Goal: Task Accomplishment & Management: Manage account settings

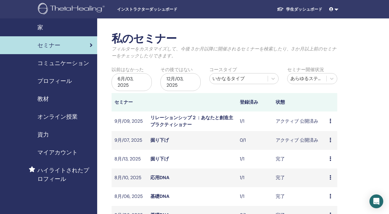
click at [332, 141] on div "プレビュー 編集 出席者 キャンセル" at bounding box center [332, 140] width 5 height 7
click at [332, 163] on link "出席者" at bounding box center [329, 163] width 14 height 6
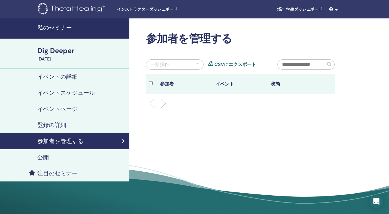
click at [76, 91] on h4 "イベントスケジュール" at bounding box center [66, 92] width 58 height 7
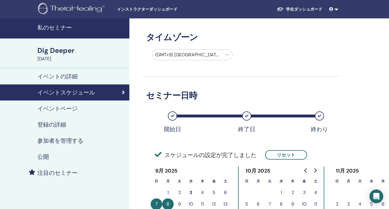
click at [86, 75] on div "イベントの詳細" at bounding box center [65, 76] width 120 height 7
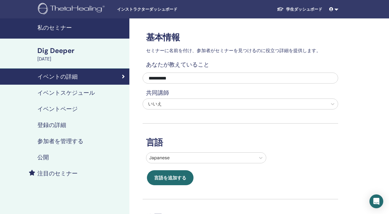
click at [153, 12] on span "インストラクターダッシュボード" at bounding box center [160, 9] width 86 height 6
click at [135, 10] on span "インストラクターダッシュボード" at bounding box center [160, 9] width 86 height 6
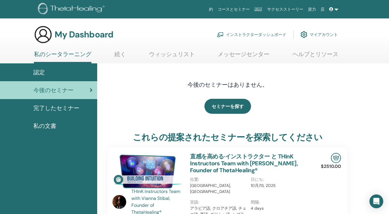
click at [260, 33] on link "インストラクターダッシュボード" at bounding box center [252, 34] width 70 height 13
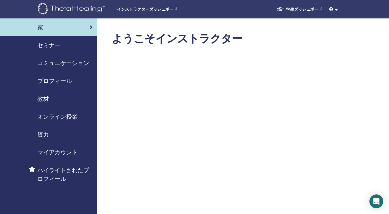
click at [51, 47] on span "セミナー" at bounding box center [48, 45] width 23 height 9
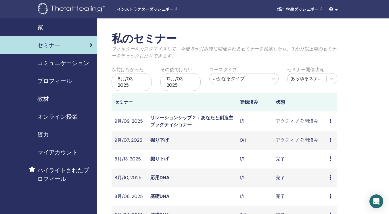
click at [329, 159] on td "プレビュー 出席者" at bounding box center [332, 159] width 11 height 19
click at [331, 158] on icon at bounding box center [331, 158] width 2 height 5
click at [335, 171] on li "出席者" at bounding box center [332, 171] width 32 height 9
click at [330, 159] on icon at bounding box center [331, 158] width 2 height 5
click at [328, 172] on link "出席者" at bounding box center [327, 172] width 14 height 6
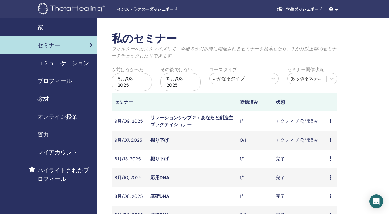
click at [330, 139] on icon at bounding box center [331, 140] width 2 height 5
click at [327, 162] on link "出席者" at bounding box center [327, 161] width 14 height 6
